Goal: Transaction & Acquisition: Download file/media

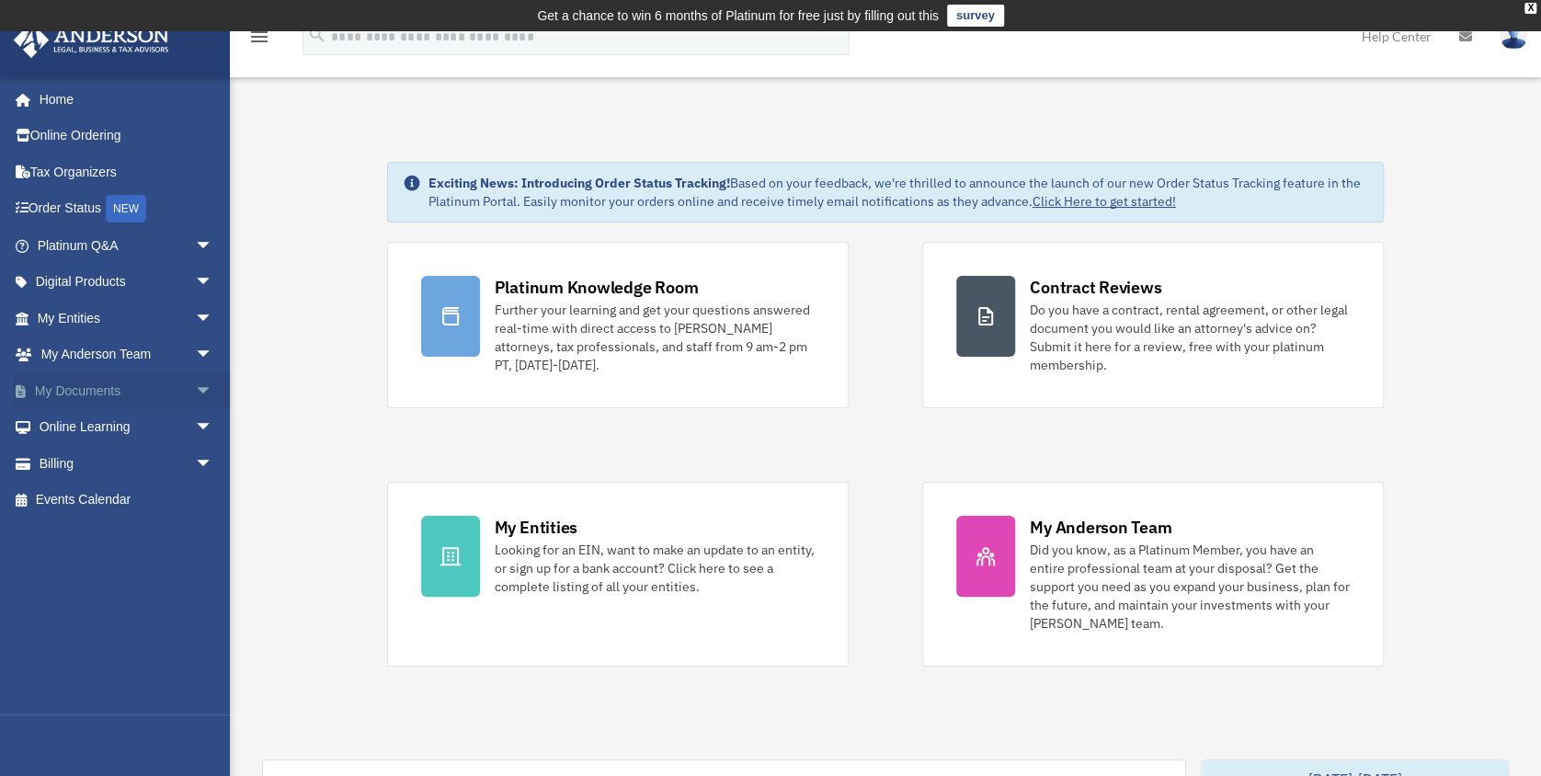
click at [88, 390] on link "My Documents arrow_drop_down" at bounding box center [127, 390] width 228 height 37
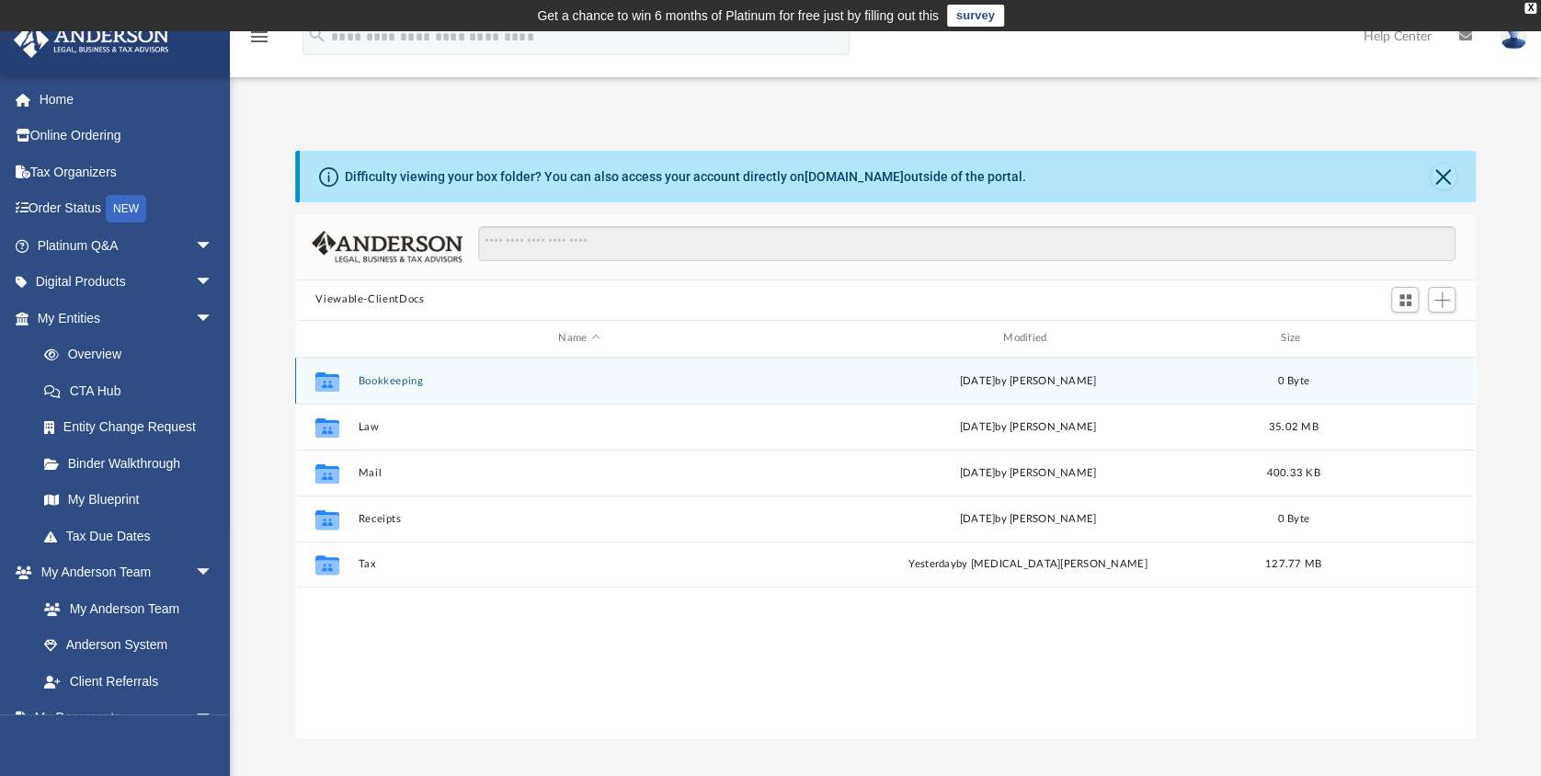
scroll to position [407, 1168]
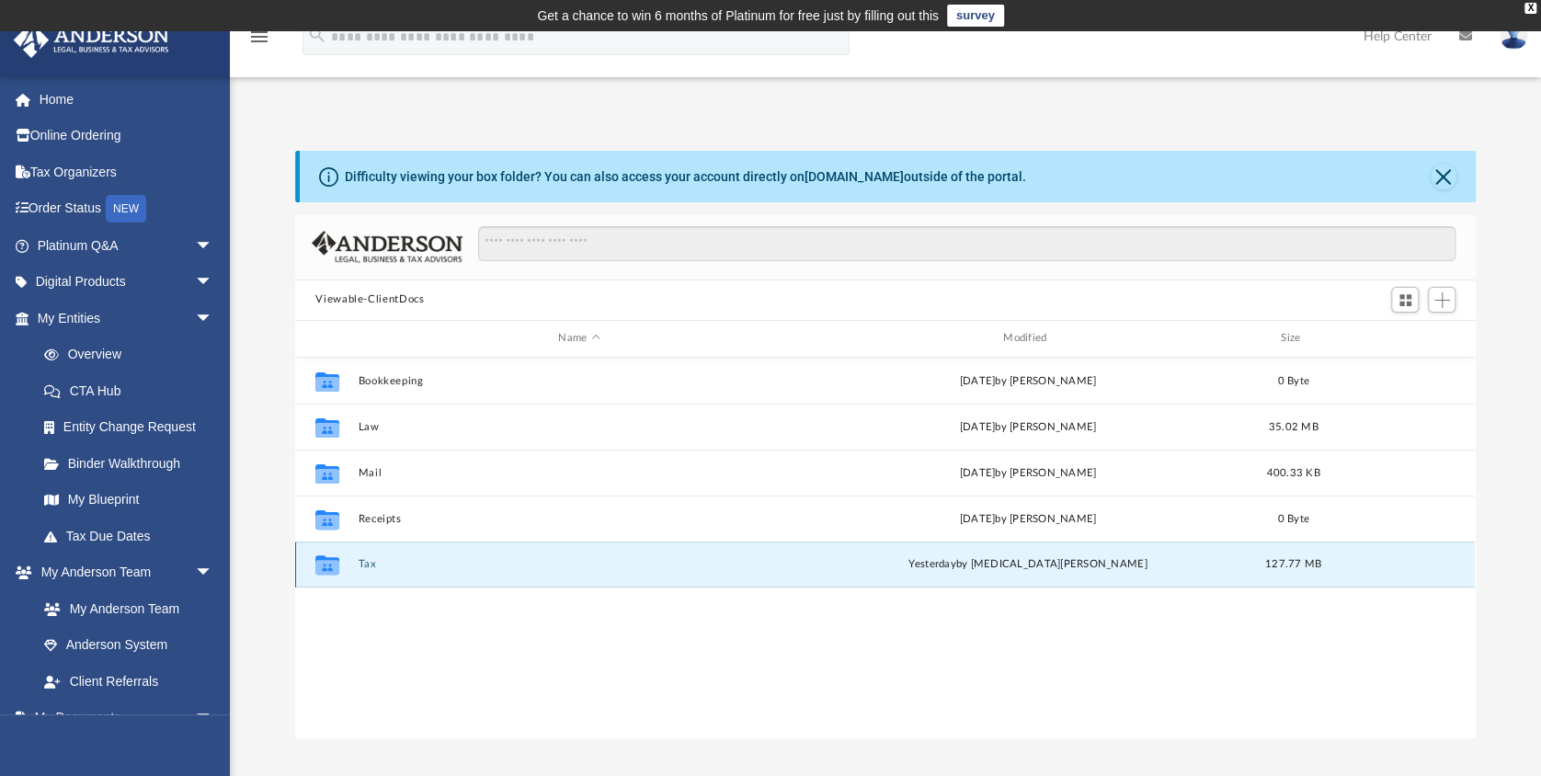
click at [362, 563] on button "Tax" at bounding box center [579, 564] width 441 height 12
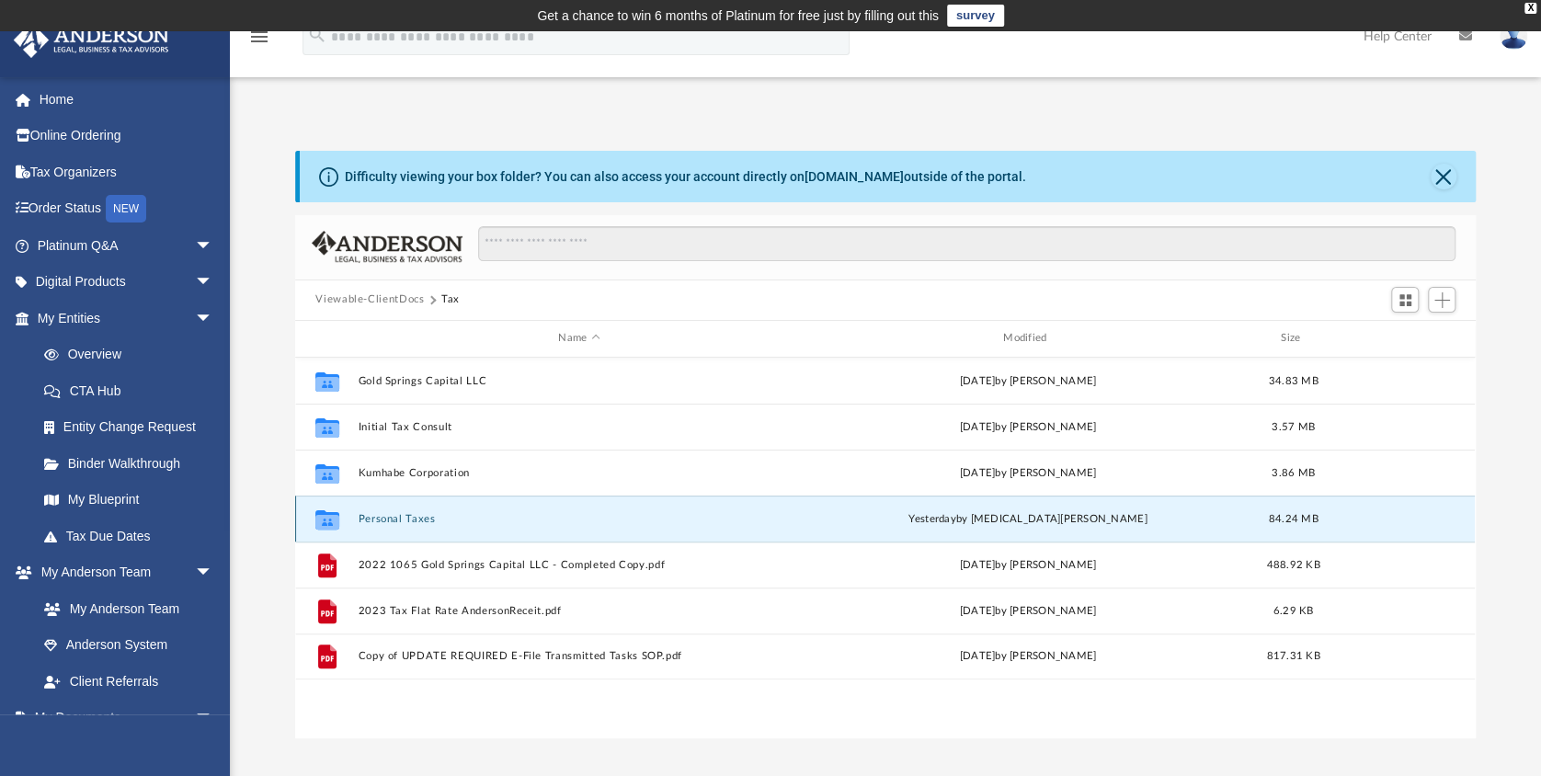
click at [394, 516] on button "Personal Taxes" at bounding box center [579, 518] width 441 height 12
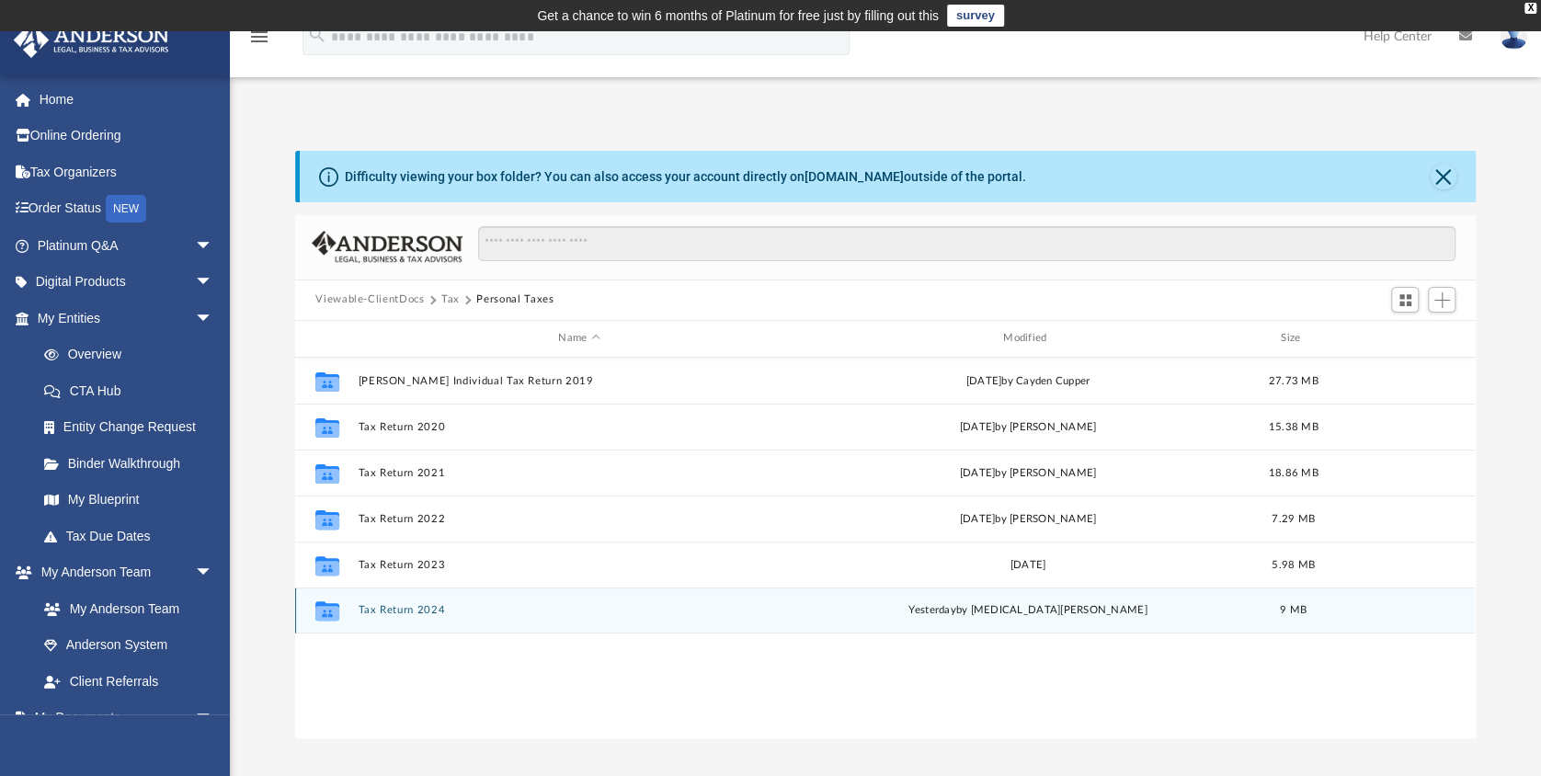
click at [427, 613] on button "Tax Return 2024" at bounding box center [579, 610] width 441 height 12
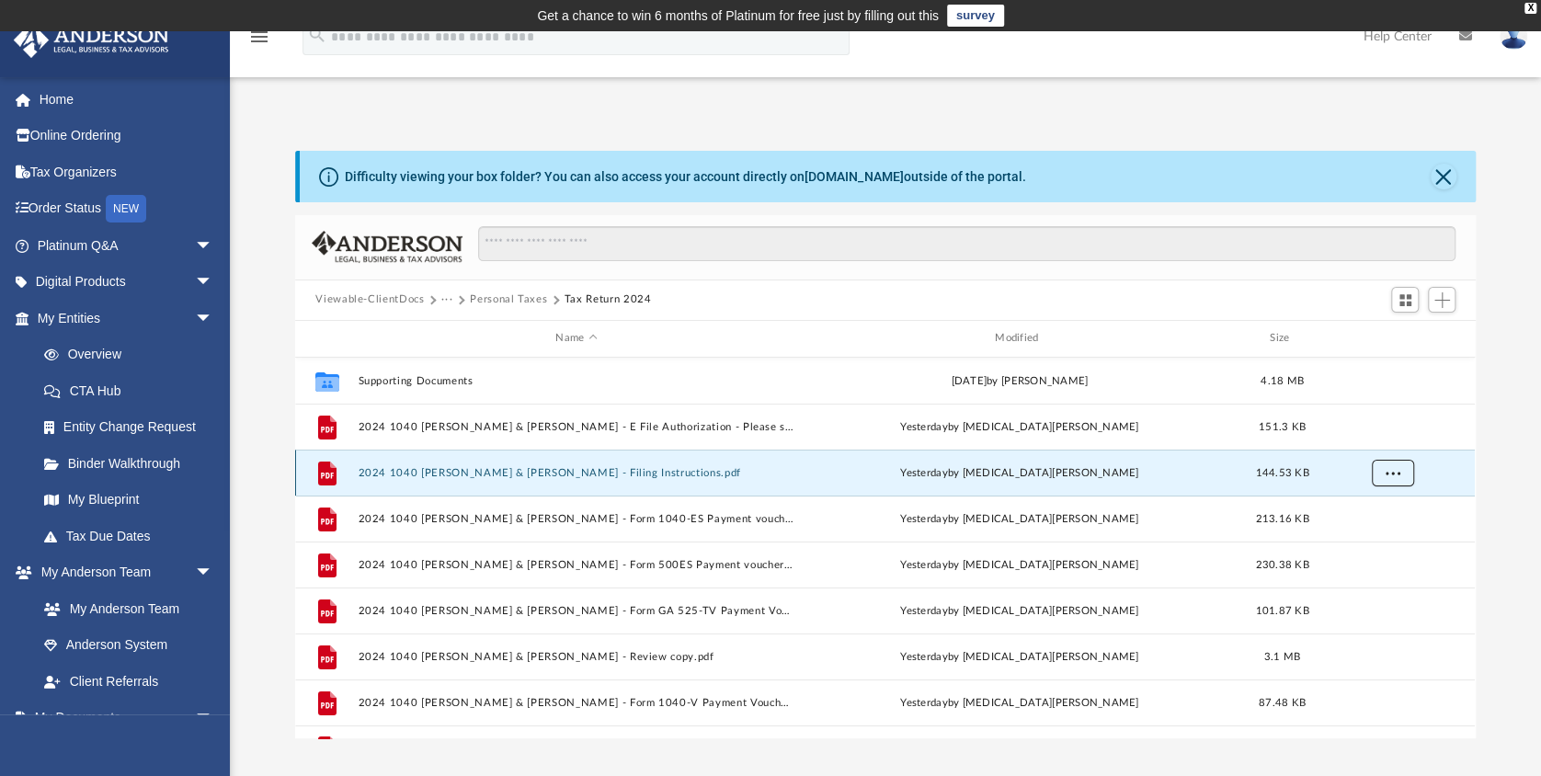
click at [1398, 468] on span "More options" at bounding box center [1393, 472] width 15 height 10
click at [1366, 540] on li "Download" at bounding box center [1376, 538] width 53 height 19
click at [13, 372] on li "CTA Hub" at bounding box center [127, 390] width 228 height 37
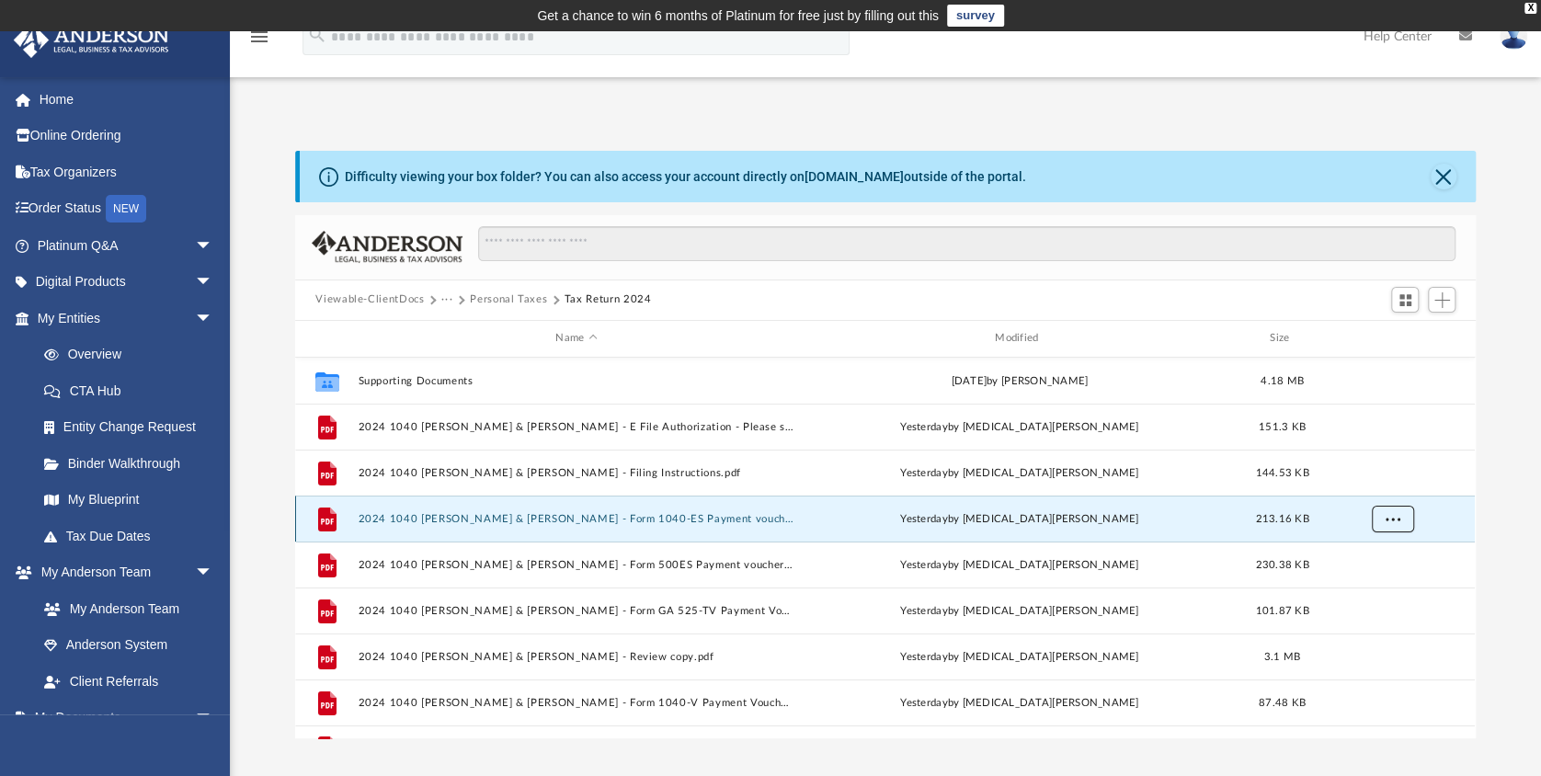
click at [1394, 519] on span "More options" at bounding box center [1393, 518] width 15 height 10
click at [1385, 582] on li "Download" at bounding box center [1376, 584] width 53 height 19
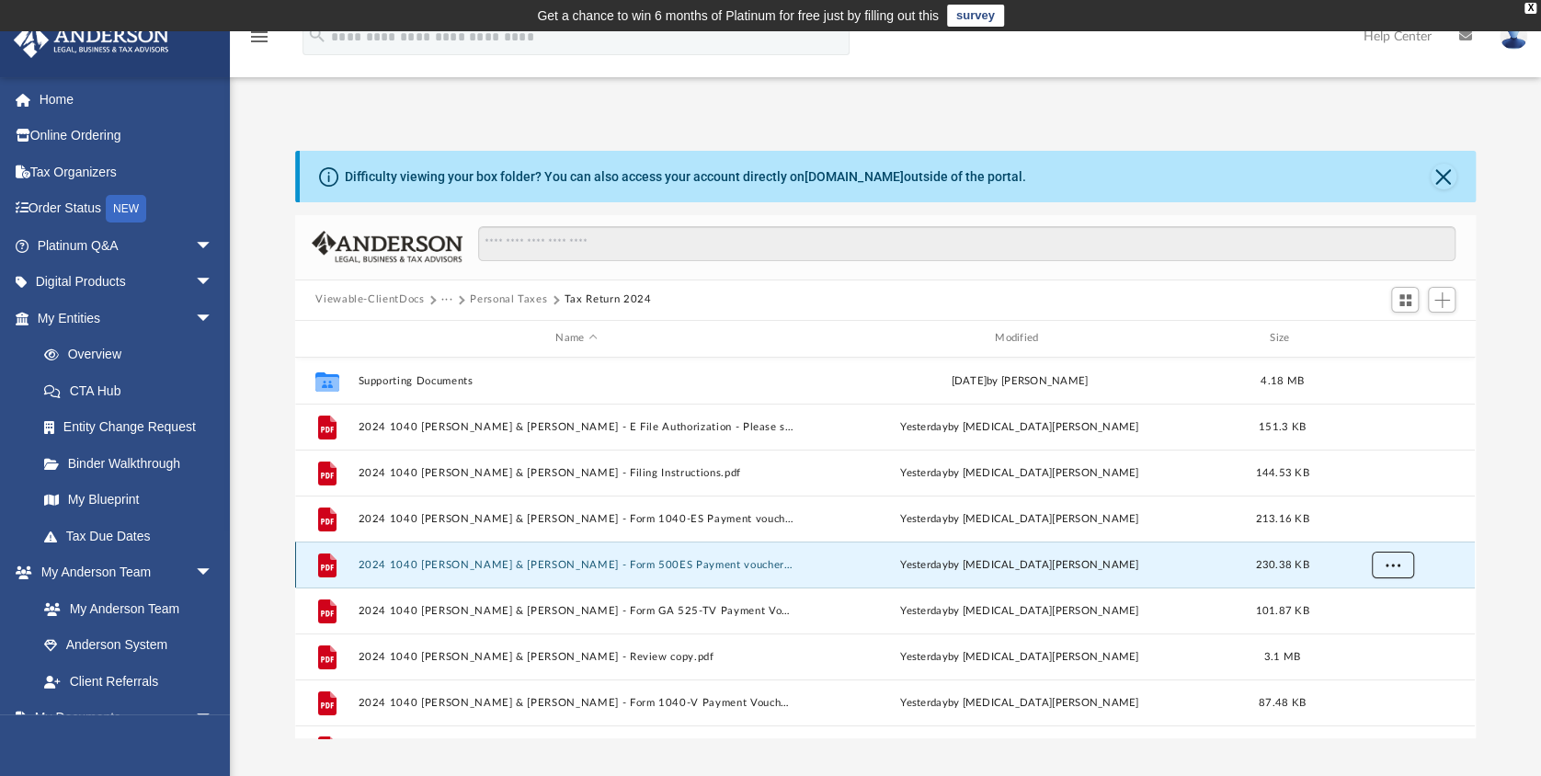
click at [1391, 562] on span "More options" at bounding box center [1393, 564] width 15 height 10
click at [1380, 633] on li "Download" at bounding box center [1376, 630] width 53 height 19
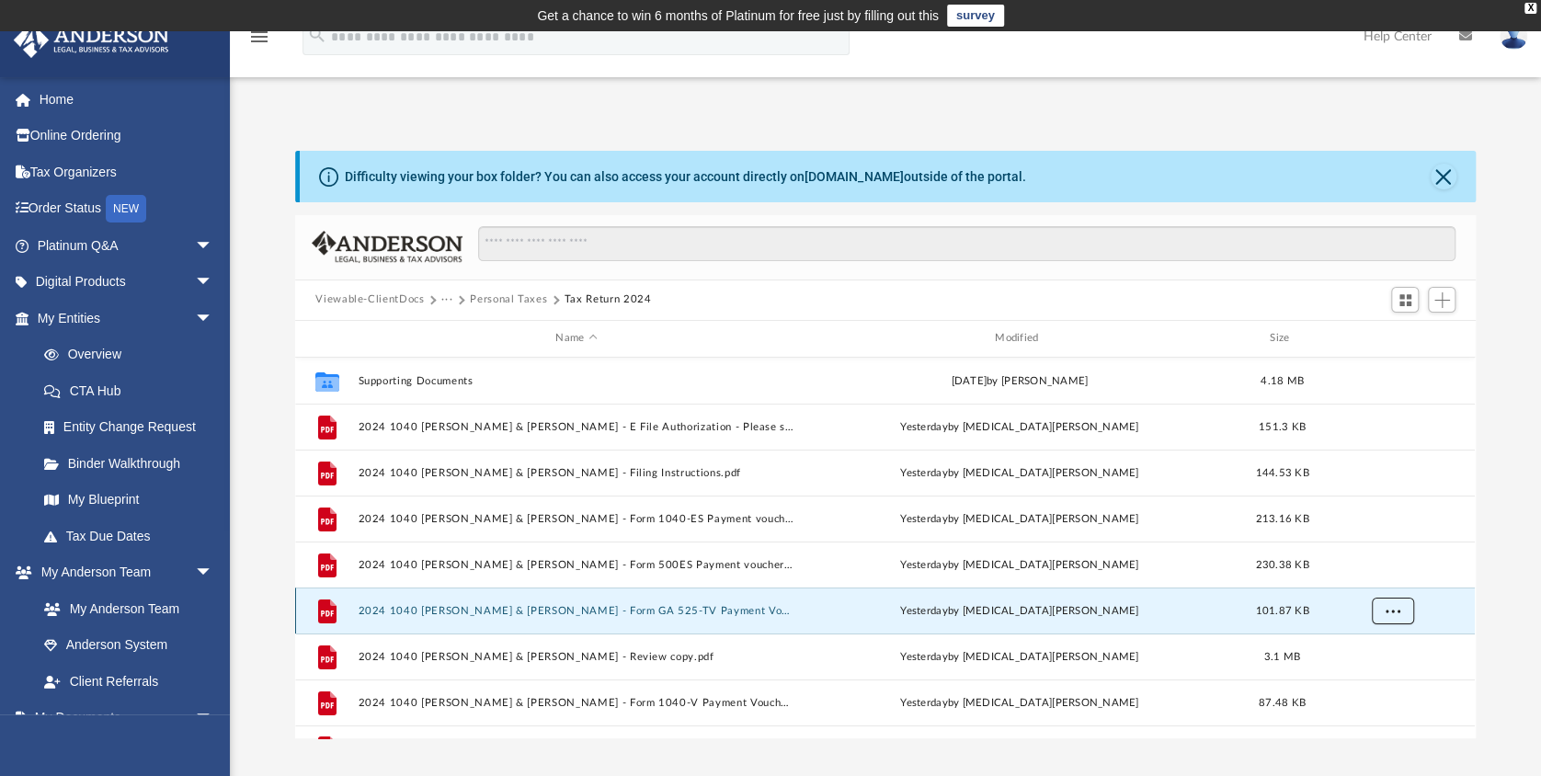
click at [1392, 611] on span "More options" at bounding box center [1393, 610] width 15 height 10
click at [1359, 678] on li "Download" at bounding box center [1376, 676] width 53 height 19
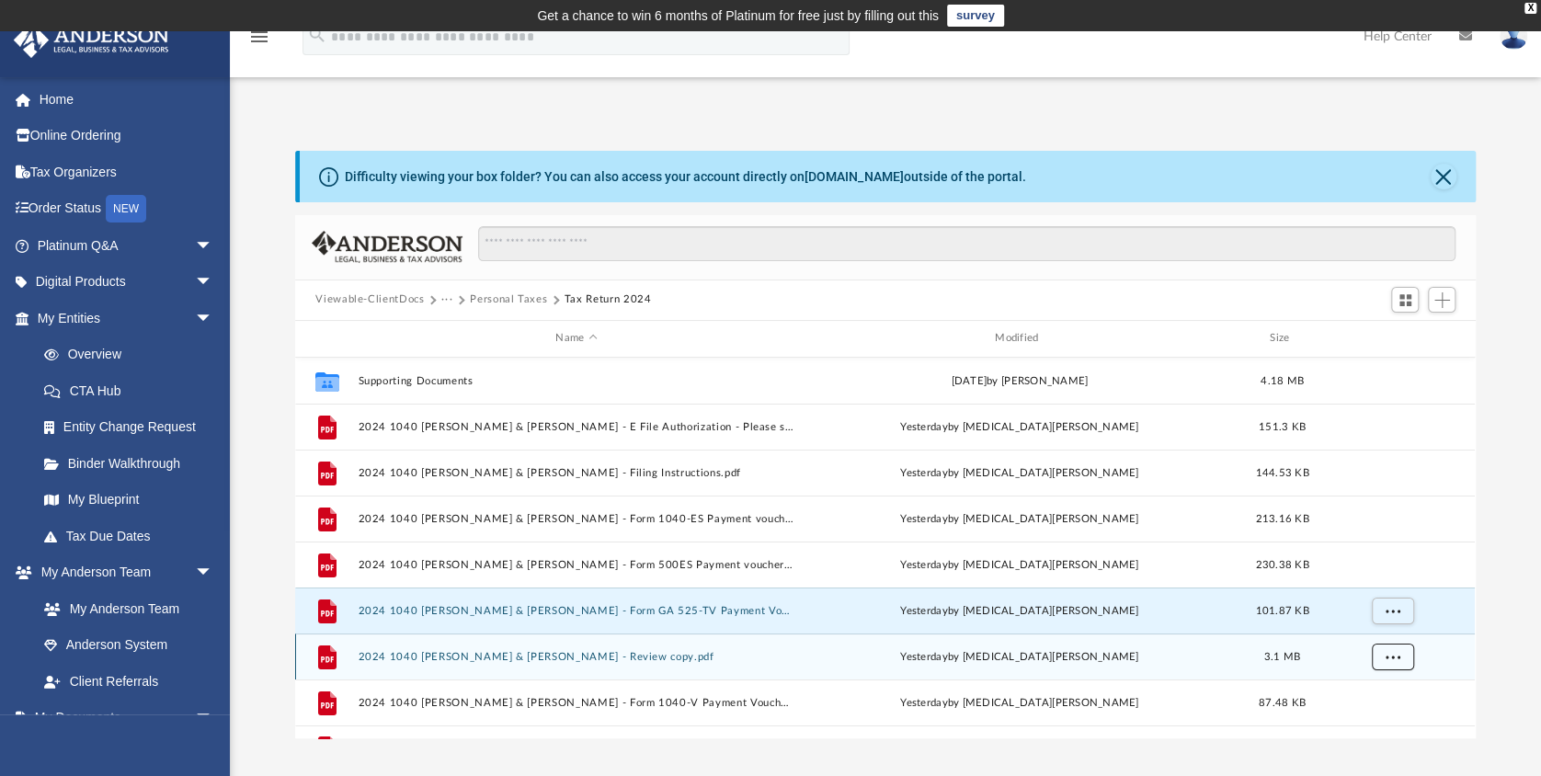
click at [1386, 657] on span "More options" at bounding box center [1393, 656] width 15 height 10
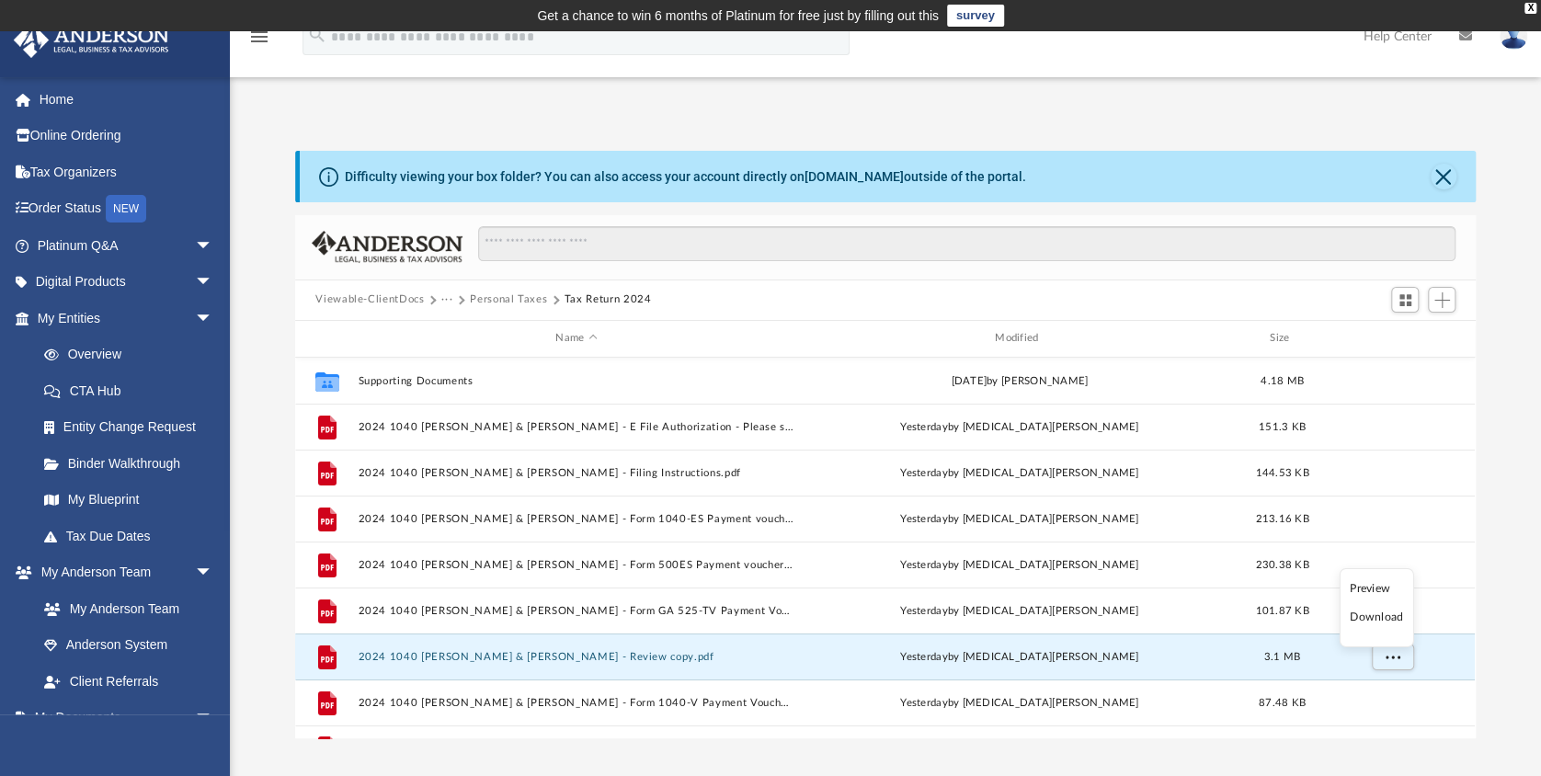
click at [1375, 620] on li "Download" at bounding box center [1376, 617] width 53 height 19
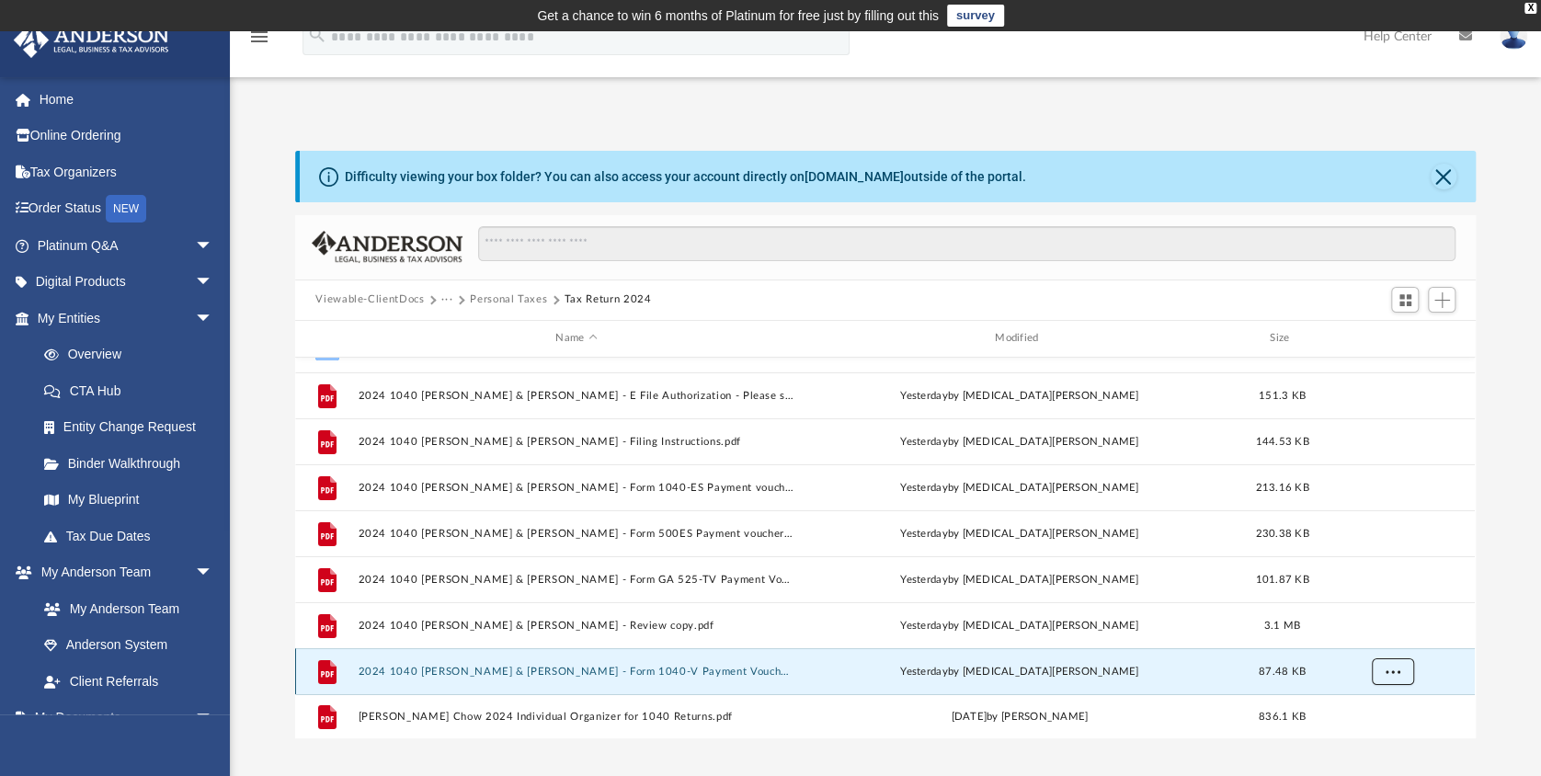
click at [1390, 670] on span "More options" at bounding box center [1393, 671] width 15 height 10
click at [1380, 633] on li "Download" at bounding box center [1376, 631] width 53 height 19
